Goal: Transaction & Acquisition: Purchase product/service

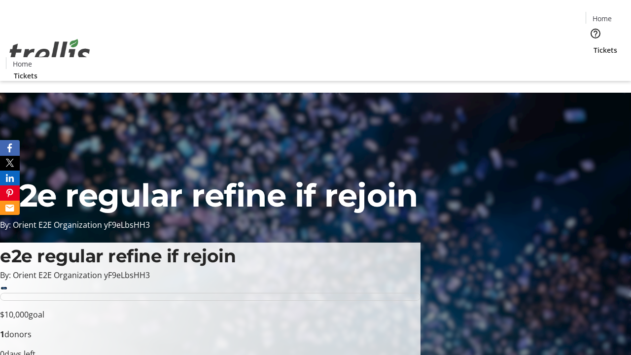
click at [603, 15] on span "Sign Up" at bounding box center [606, 14] width 29 height 12
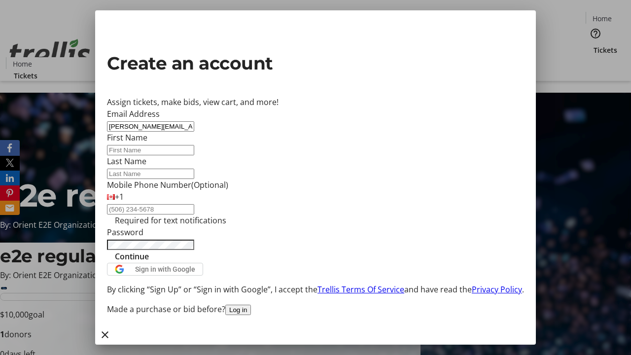
type input "[PERSON_NAME][EMAIL_ADDRESS][DOMAIN_NAME]"
type input "[PERSON_NAME]"
type input "Lubowitz"
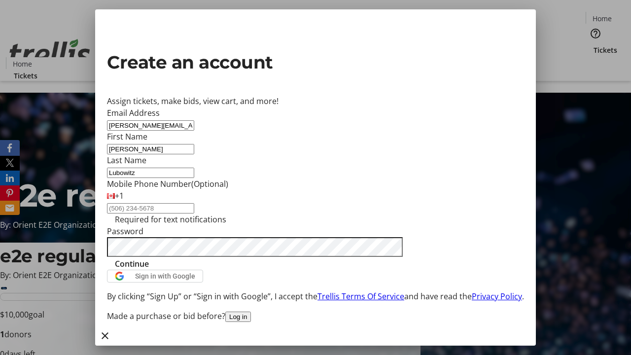
click at [149, 269] on span "Continue" at bounding box center [132, 264] width 34 height 12
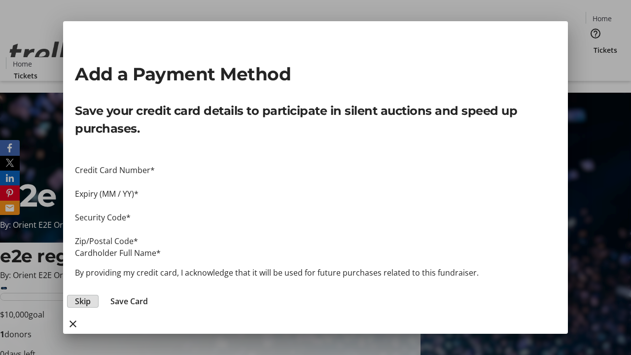
click at [91, 295] on span "Skip" at bounding box center [83, 301] width 16 height 12
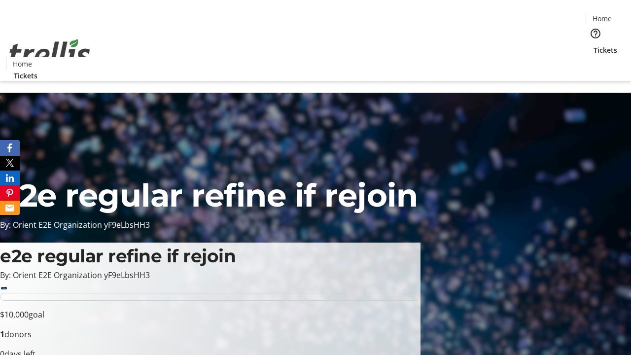
click at [593, 45] on span "Tickets" at bounding box center [605, 50] width 24 height 10
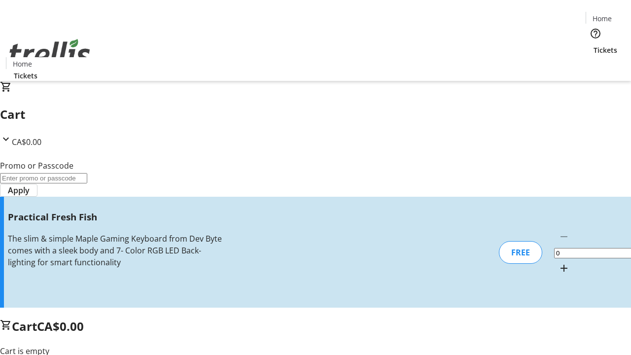
click at [558, 262] on mat-icon "Increment by one" at bounding box center [564, 268] width 12 height 12
type input "1"
